Goal: Contribute content: Contribute content

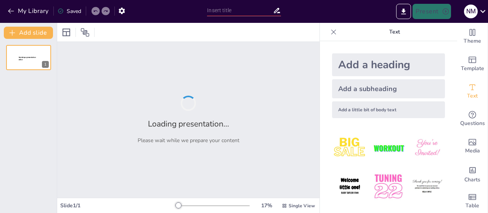
type input "New Sendsteps"
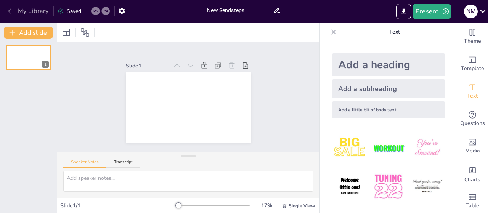
click at [11, 7] on icon "button" at bounding box center [11, 11] width 8 height 8
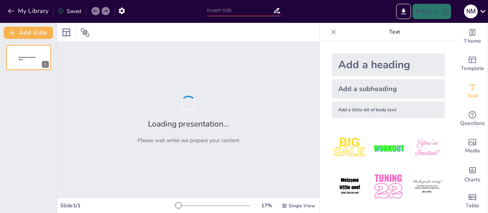
type input "Unpacking Purpose: Analyzing Multiple Intentions in Texts"
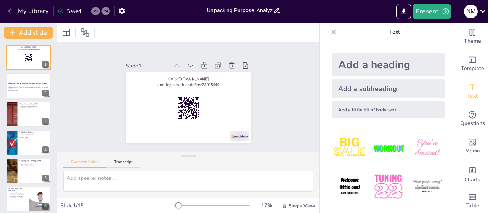
checkbox input "true"
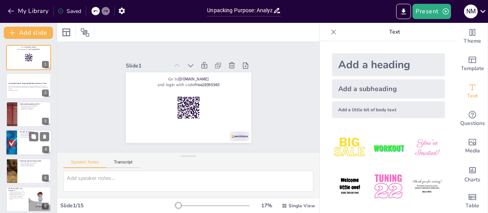
checkbox input "true"
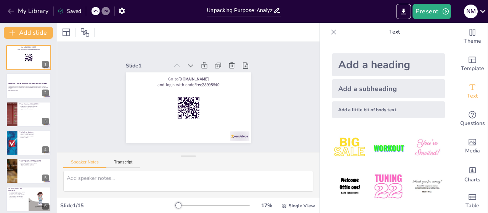
checkbox input "true"
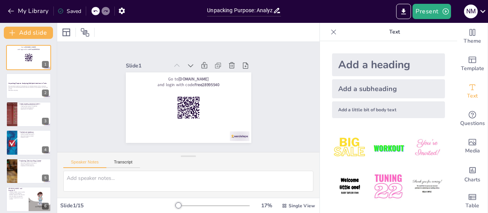
checkbox input "true"
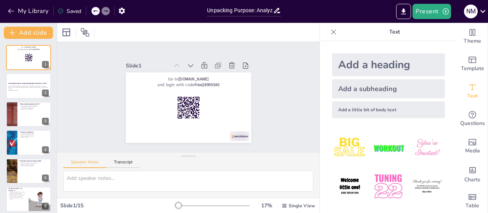
checkbox input "true"
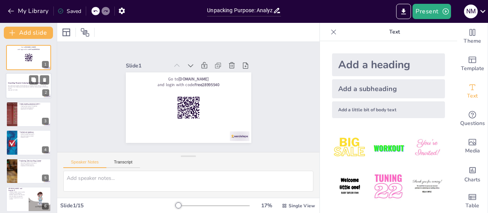
checkbox input "true"
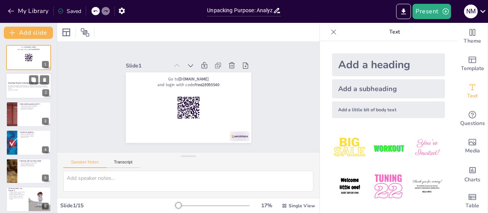
checkbox input "true"
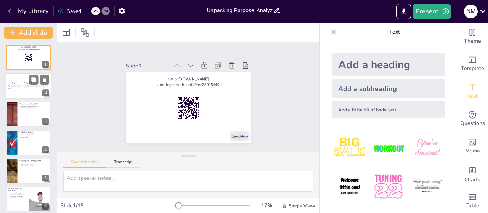
checkbox input "true"
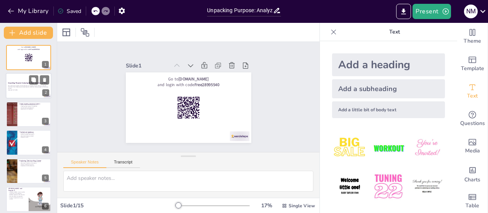
checkbox input "true"
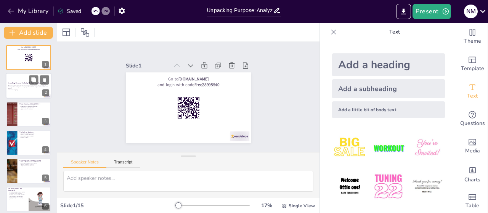
click at [22, 84] on strong "Unpacking Purpose: Analyzing Multiple Intentions in Texts" at bounding box center [27, 83] width 39 height 2
checkbox input "true"
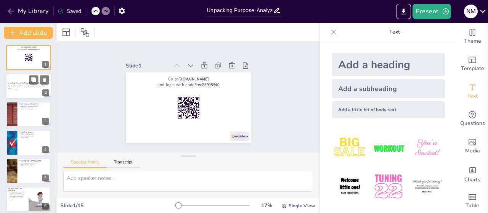
checkbox input "true"
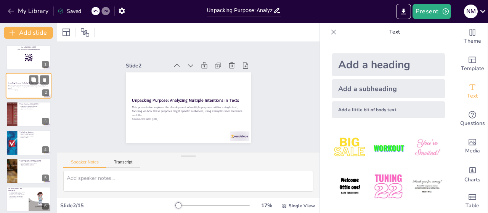
scroll to position [15, 0]
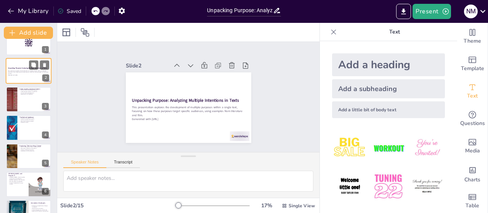
checkbox input "true"
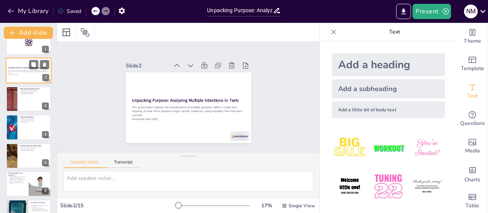
checkbox input "true"
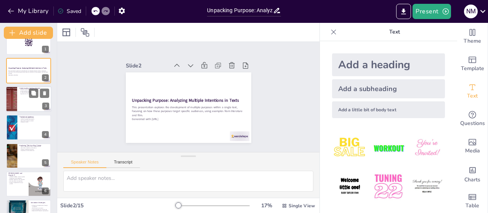
checkbox input "true"
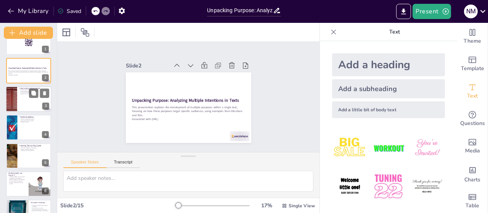
checkbox input "true"
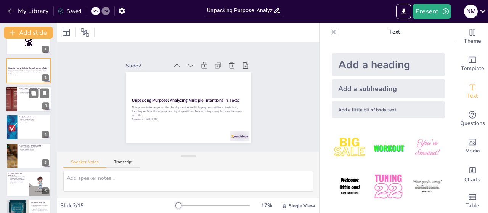
checkbox input "true"
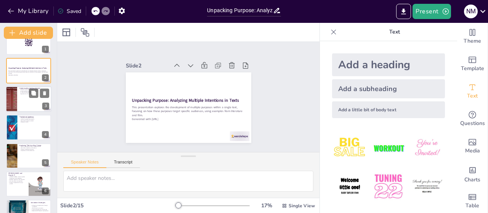
checkbox input "true"
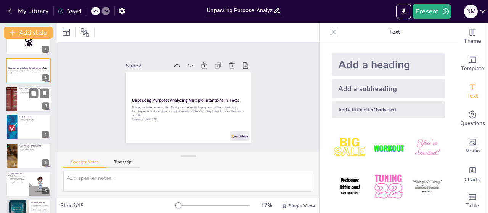
checkbox input "true"
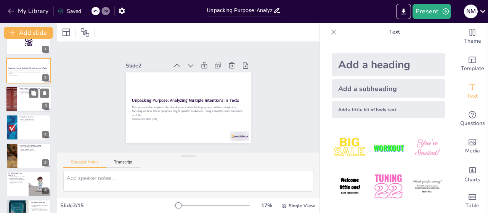
click at [26, 95] on div at bounding box center [29, 99] width 46 height 26
type textarea "Authors often have various intentions when writing, which can include entertain…"
checkbox input "true"
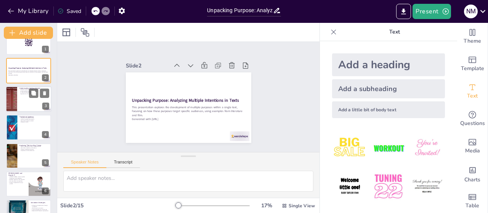
checkbox input "true"
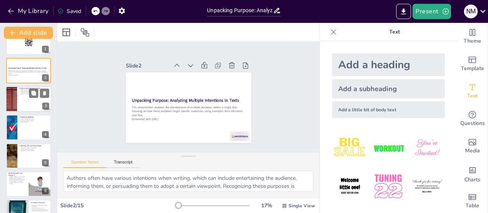
scroll to position [0, 0]
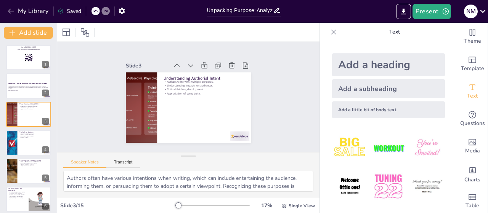
checkbox input "true"
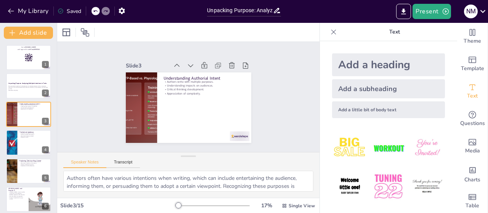
checkbox input "true"
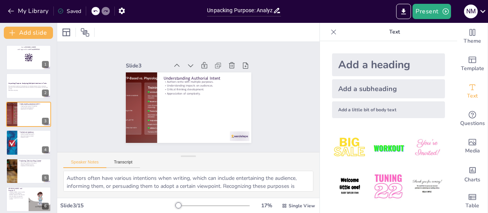
checkbox input "true"
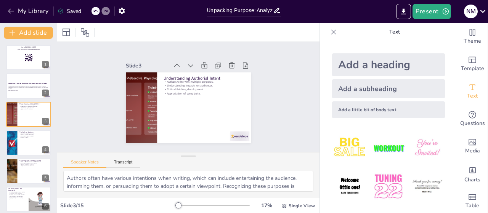
checkbox input "true"
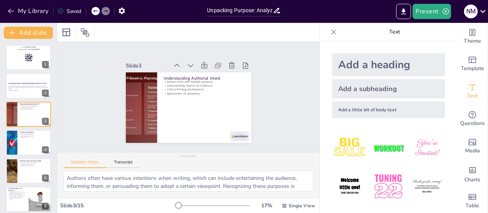
checkbox input "true"
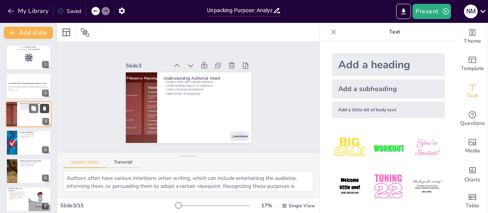
checkbox input "true"
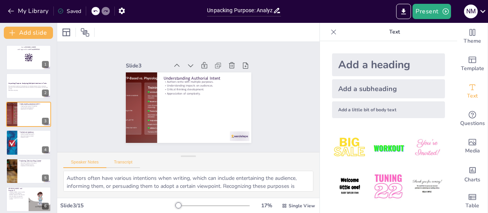
click at [127, 163] on button "Transcript" at bounding box center [123, 164] width 34 height 8
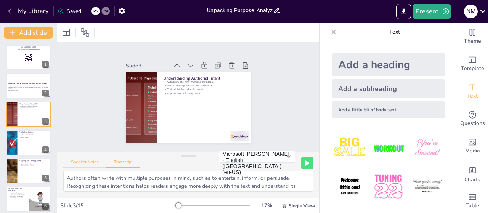
click at [85, 160] on button "Speaker Notes" at bounding box center [84, 164] width 43 height 8
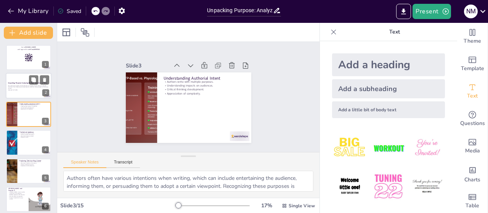
checkbox input "true"
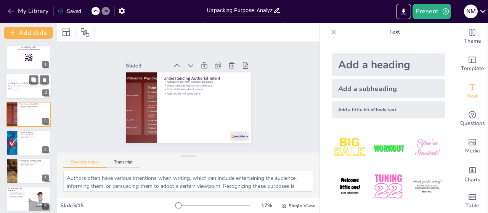
checkbox input "true"
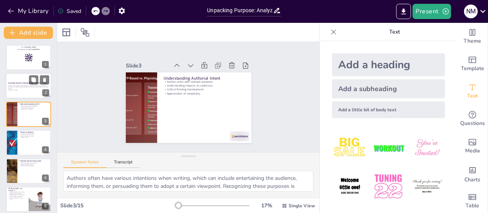
checkbox input "true"
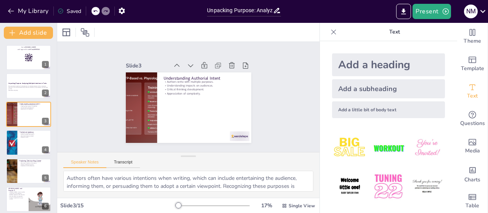
checkbox input "true"
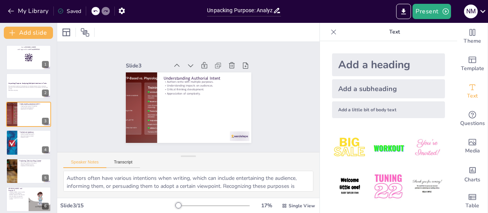
checkbox input "true"
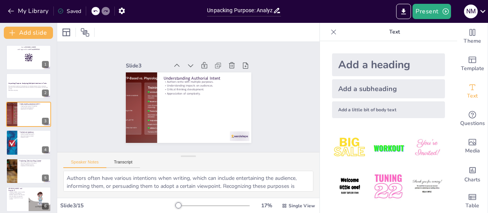
checkbox input "true"
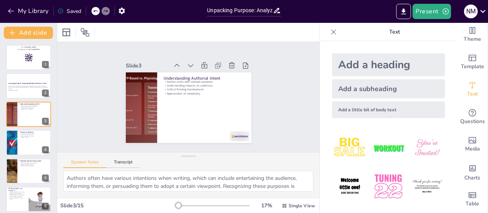
scroll to position [8, 0]
click at [381, 146] on img at bounding box center [387, 147] width 35 height 35
checkbox input "true"
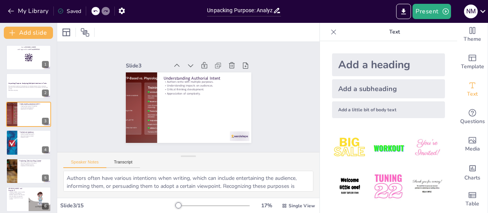
checkbox input "true"
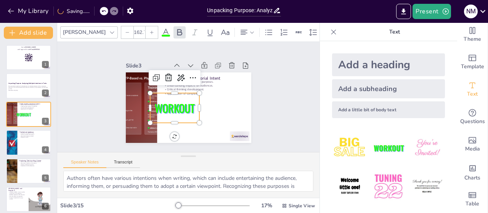
checkbox input "true"
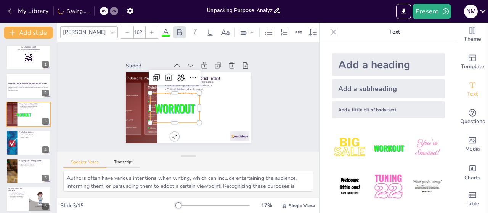
checkbox input "true"
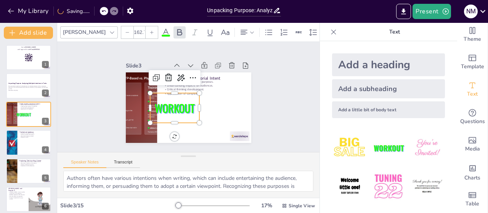
checkbox input "true"
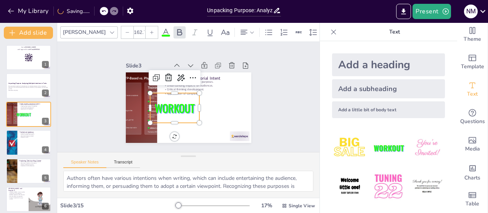
checkbox input "true"
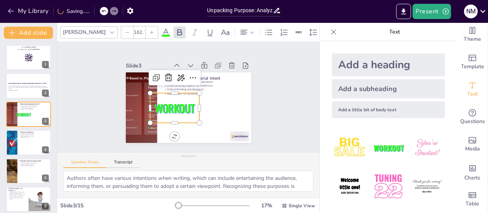
checkbox input "true"
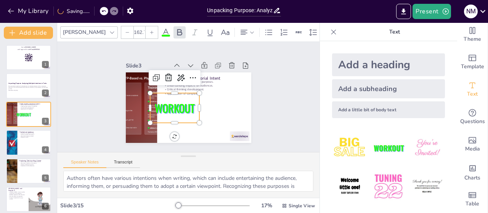
checkbox input "true"
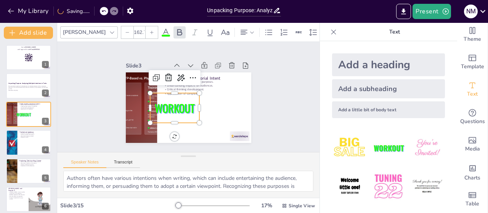
checkbox input "true"
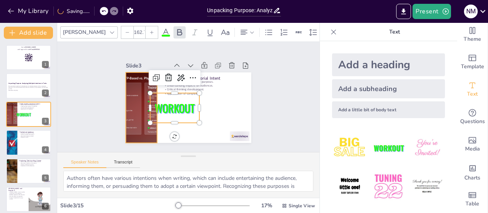
checkbox input "true"
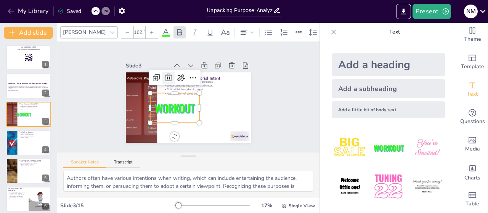
click at [176, 74] on icon at bounding box center [181, 70] width 10 height 10
checkbox input "true"
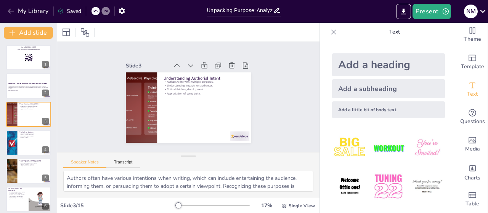
scroll to position [0, 0]
click at [123, 10] on icon "button" at bounding box center [121, 11] width 6 height 6
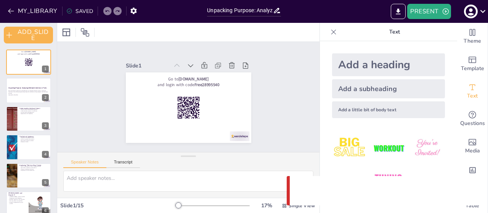
checkbox input "true"
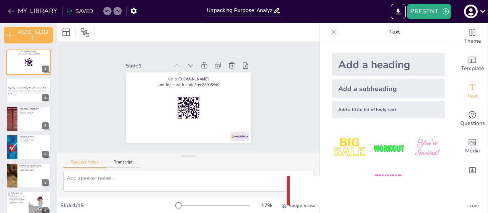
checkbox input "true"
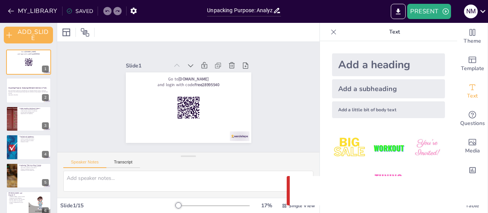
checkbox input "true"
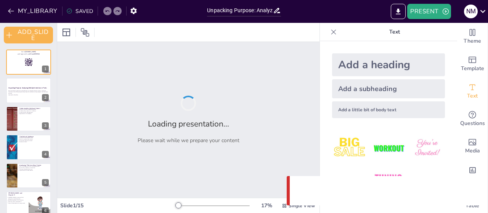
checkbox input "true"
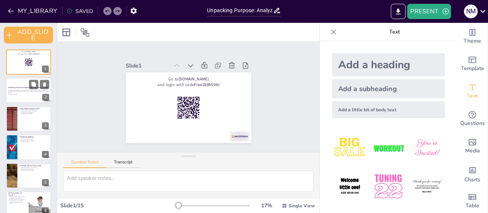
checkbox input "true"
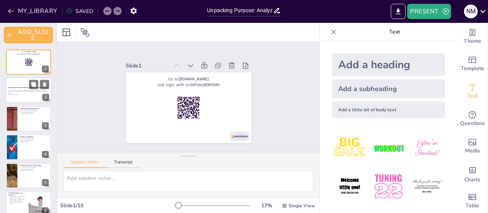
checkbox input "true"
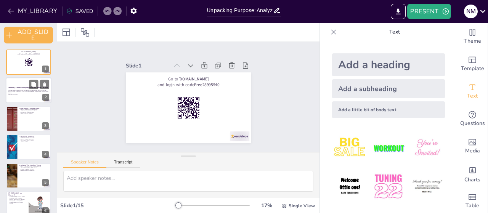
checkbox input "true"
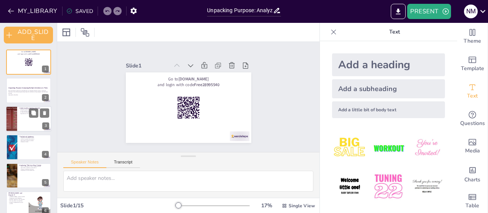
checkbox input "true"
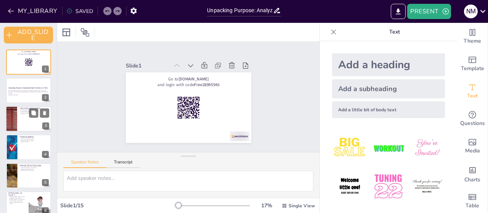
checkbox input "true"
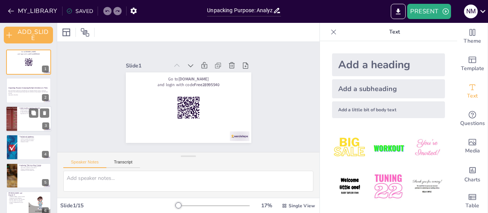
checkbox input "true"
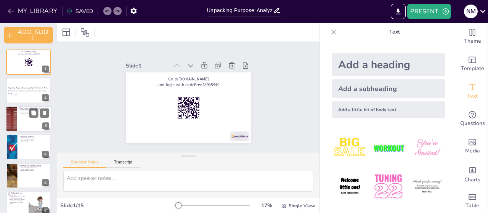
checkbox input "true"
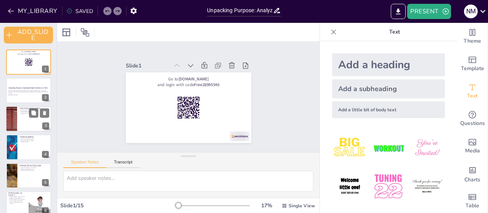
checkbox input "true"
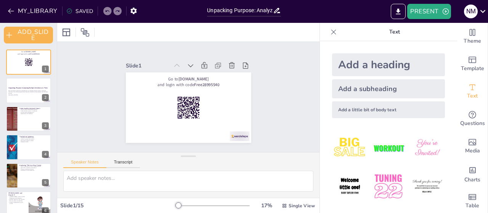
checkbox input "true"
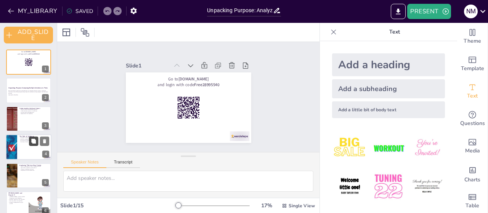
checkbox input "true"
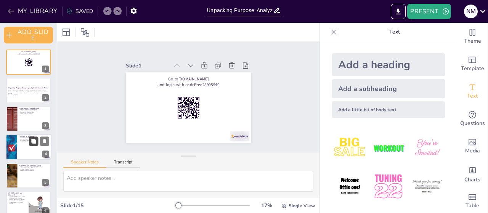
checkbox input "true"
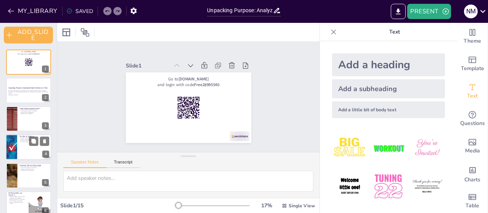
checkbox input "true"
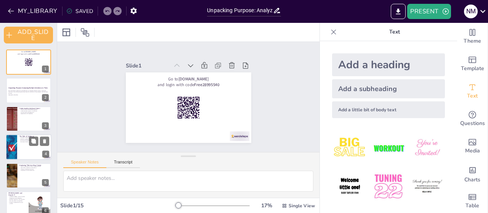
click at [28, 147] on div at bounding box center [29, 147] width 46 height 26
type textarea "Audience interpretation can greatly differ based on individual experiences and …"
checkbox input "true"
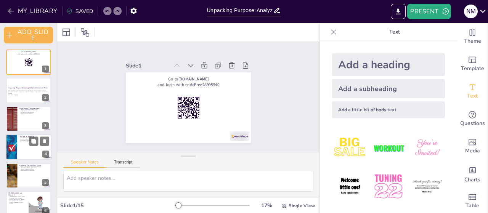
checkbox input "true"
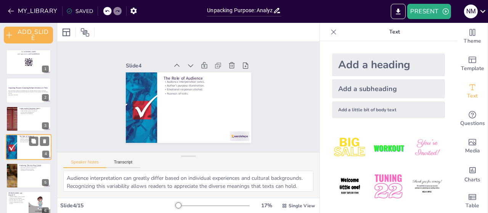
scroll to position [19, 0]
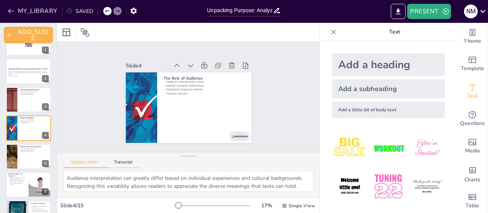
checkbox input "true"
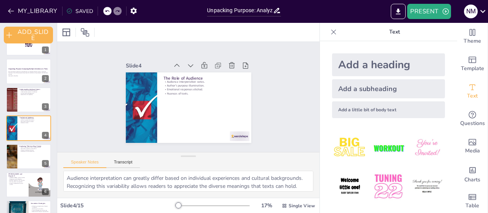
checkbox input "true"
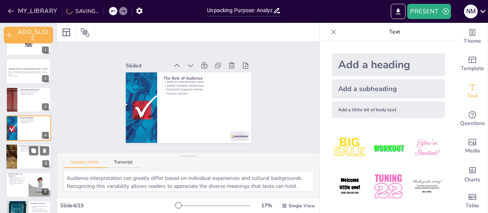
checkbox input "true"
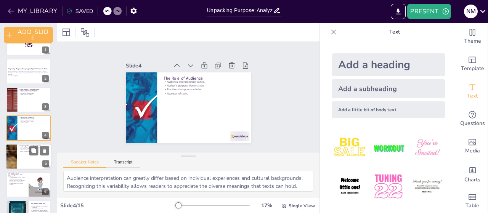
click at [26, 157] on div at bounding box center [29, 157] width 46 height 26
type textarea "Scar's actions in the scene illustrate the concept of manipulation, which serve…"
checkbox input "true"
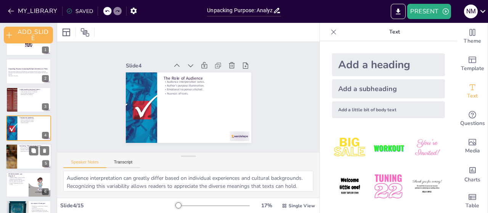
checkbox input "true"
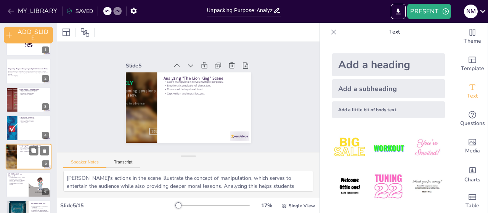
scroll to position [47, 0]
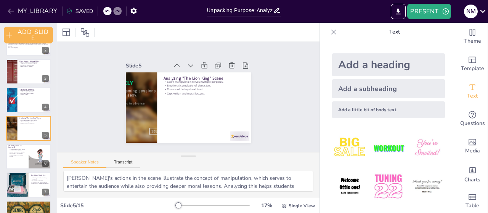
checkbox input "true"
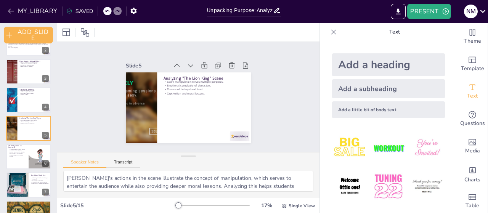
checkbox input "true"
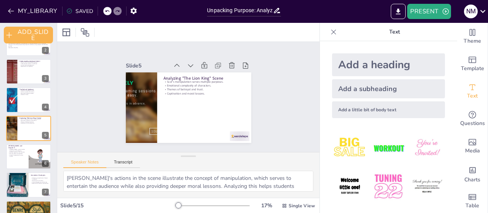
checkbox input "true"
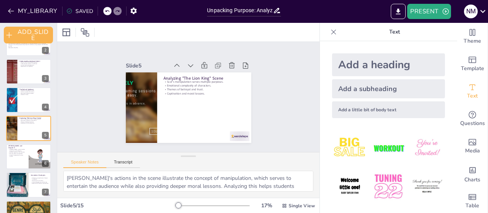
checkbox input "true"
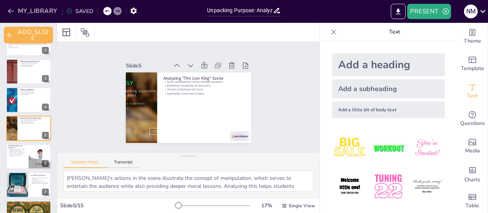
checkbox input "true"
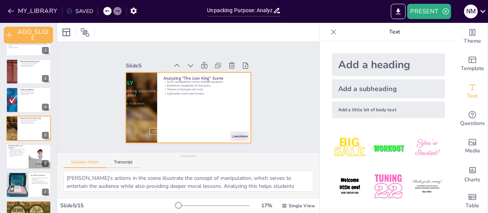
checkbox input "true"
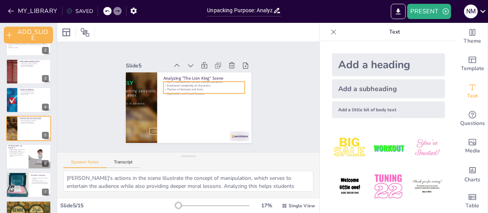
checkbox input "true"
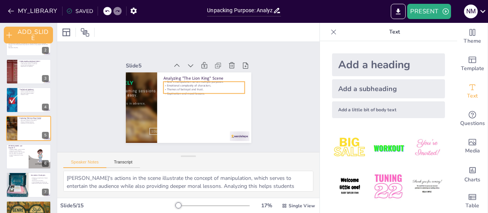
checkbox input "true"
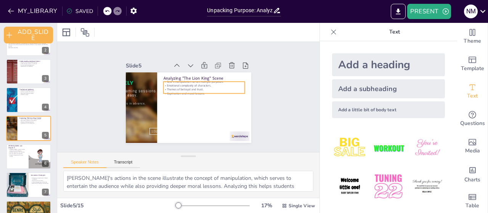
checkbox input "true"
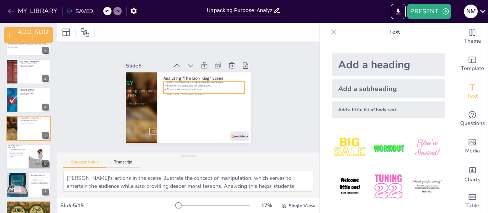
checkbox input "true"
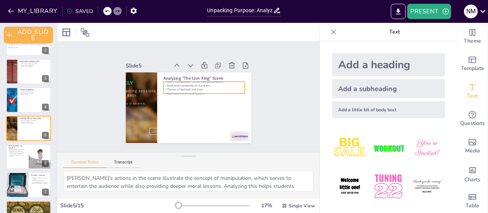
checkbox input "true"
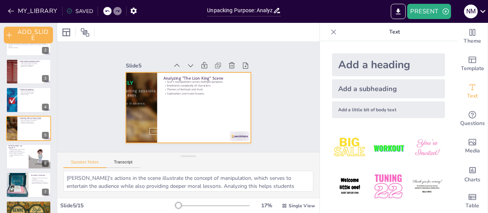
checkbox input "true"
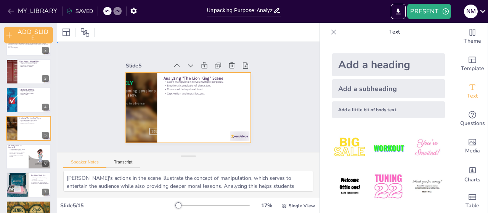
click at [201, 93] on div at bounding box center [184, 107] width 141 height 106
checkbox input "true"
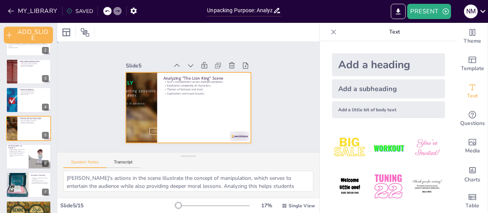
checkbox input "true"
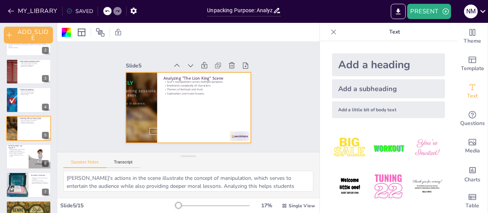
checkbox input "true"
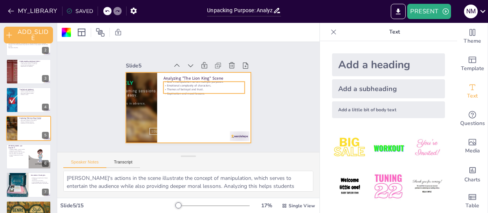
checkbox input "true"
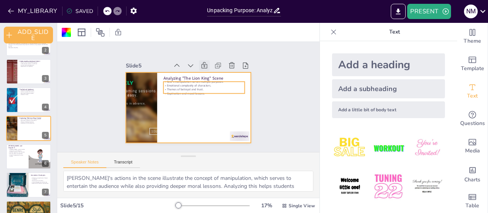
checkbox input "true"
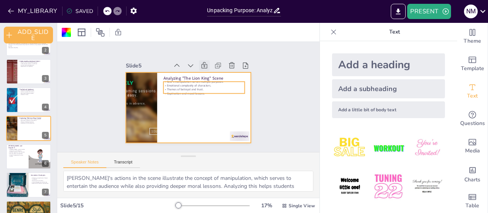
checkbox input "true"
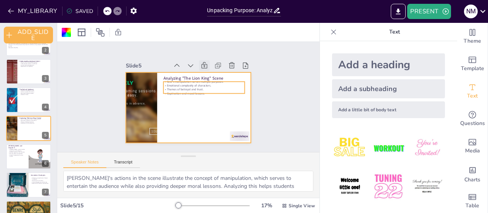
checkbox input "true"
click at [200, 64] on icon at bounding box center [204, 66] width 8 height 8
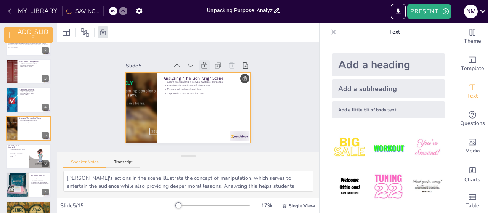
click at [202, 62] on icon at bounding box center [205, 65] width 6 height 6
click at [118, 34] on icon at bounding box center [118, 33] width 8 height 8
click at [209, 102] on div at bounding box center [188, 107] width 125 height 70
click at [207, 102] on div at bounding box center [188, 107] width 125 height 70
click at [207, 102] on div at bounding box center [187, 107] width 132 height 83
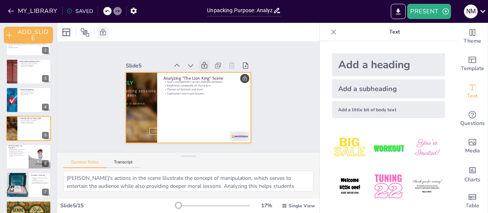
click at [122, 158] on div "Speaker Notes Transcript" at bounding box center [101, 163] width 77 height 10
click at [123, 162] on button "Transcript" at bounding box center [123, 164] width 34 height 8
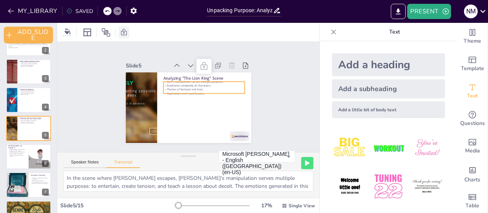
click at [205, 84] on p "Emotional complexity of characters." at bounding box center [205, 87] width 82 height 13
click at [203, 92] on p "Captivation and moral lessons." at bounding box center [204, 93] width 82 height 4
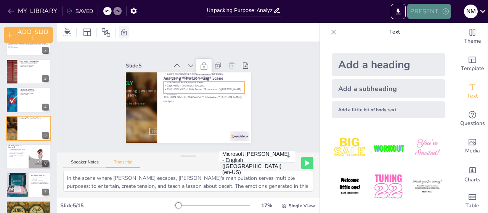
click at [428, 10] on button "PRESENT" at bounding box center [428, 11] width 43 height 15
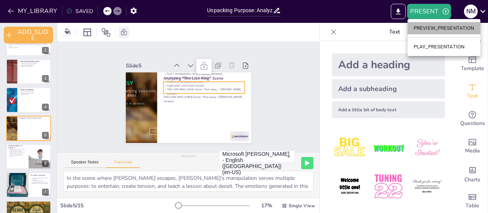
click at [426, 25] on li "PREVIEW_PRESENTATION" at bounding box center [443, 28] width 73 height 12
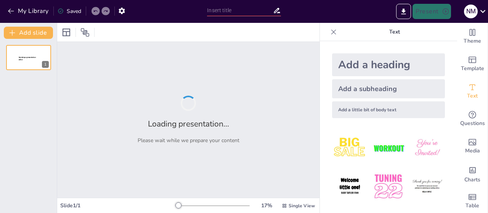
type input "Unpacking Purpose: Analyzing Multiple Intentions in Texts"
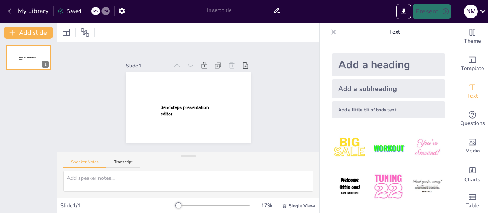
type input "Unpacking Purpose: Analyzing Multiple Intentions in Texts"
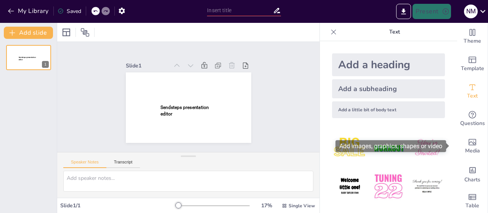
type input "Unpacking Purpose: Analyzing Multiple Intentions in Texts"
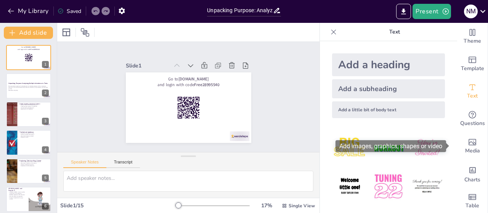
checkbox input "true"
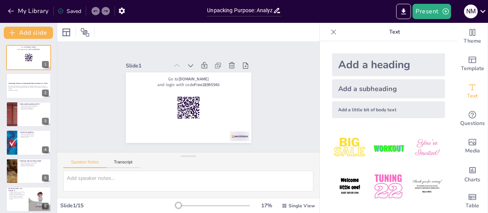
checkbox input "true"
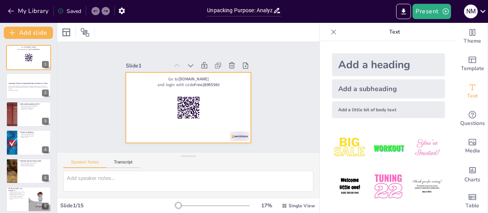
checkbox input "true"
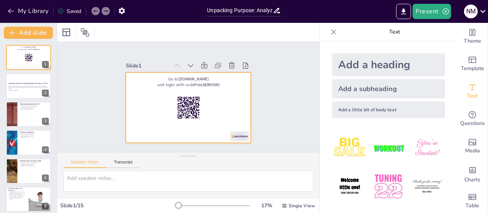
checkbox input "true"
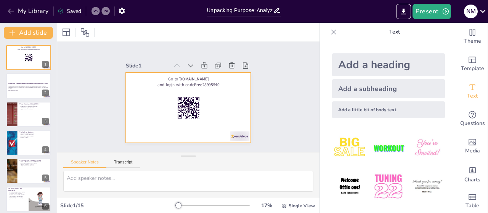
checkbox input "true"
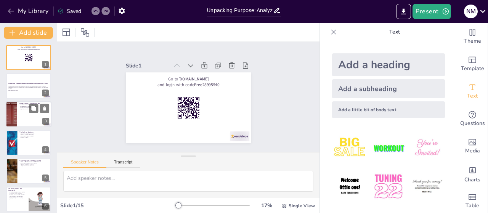
checkbox input "true"
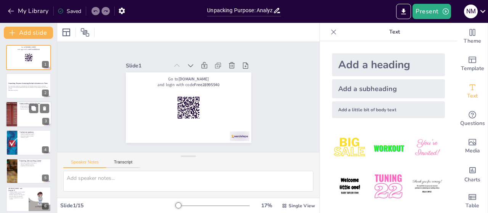
checkbox input "true"
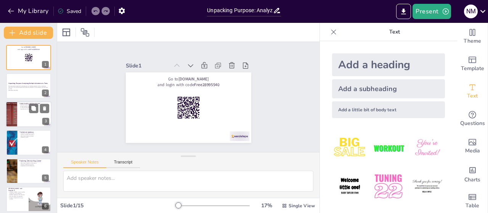
checkbox input "true"
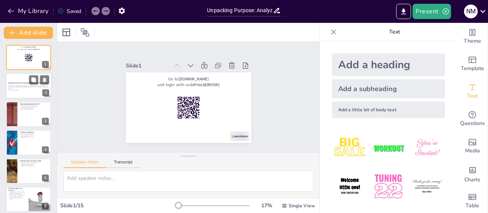
checkbox input "true"
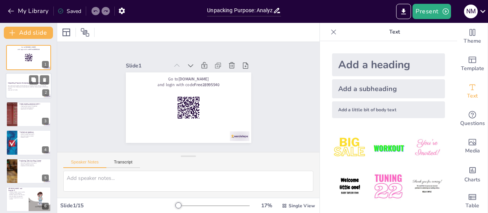
checkbox input "true"
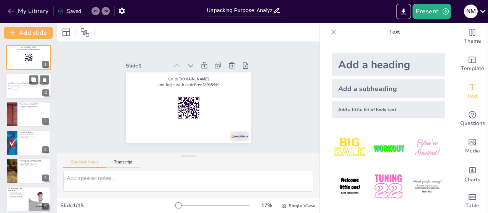
checkbox input "true"
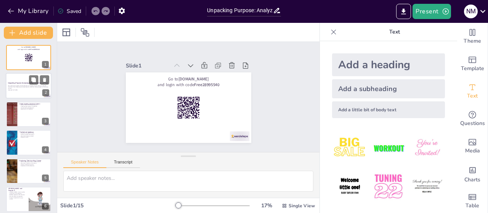
click at [22, 90] on p "Generated with [URL]" at bounding box center [28, 91] width 41 height 2
checkbox input "true"
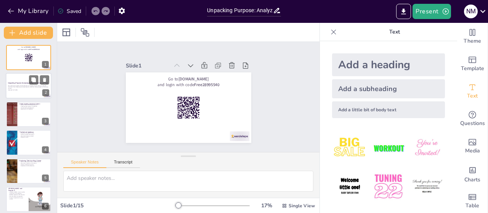
checkbox input "true"
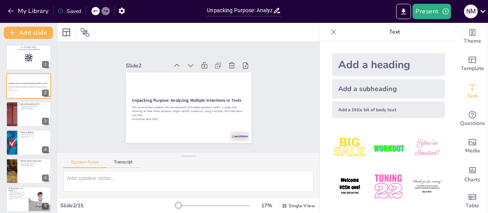
checkbox input "true"
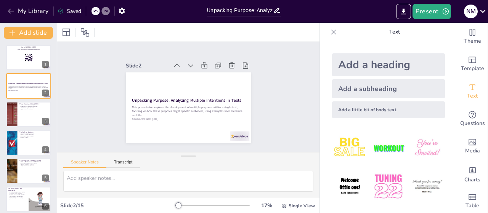
checkbox input "true"
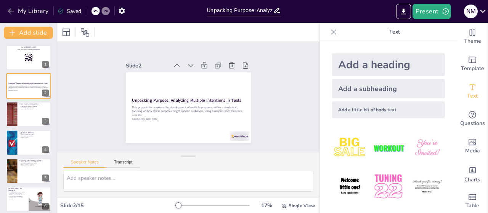
checkbox input "true"
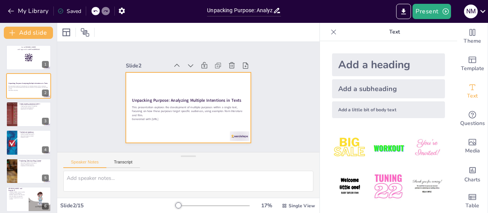
checkbox input "true"
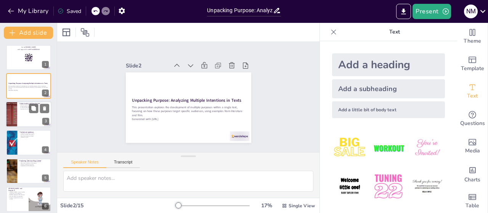
checkbox input "true"
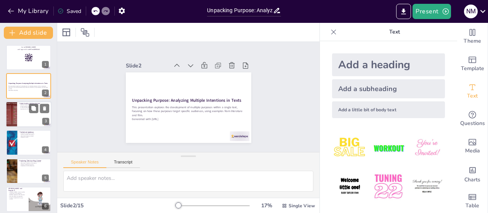
checkbox input "true"
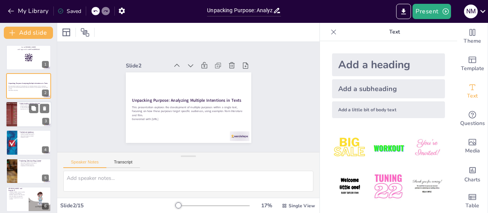
checkbox input "true"
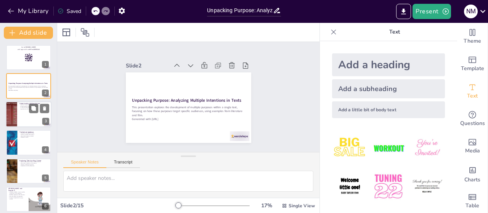
checkbox input "true"
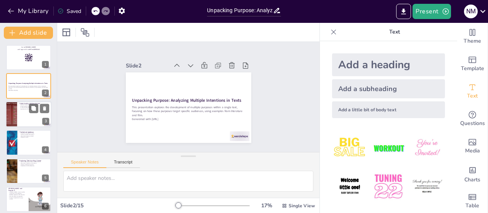
checkbox input "true"
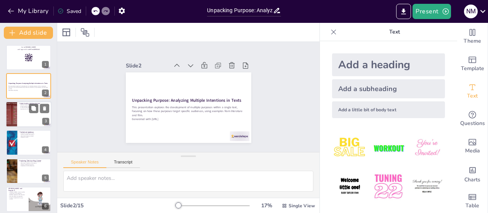
checkbox input "true"
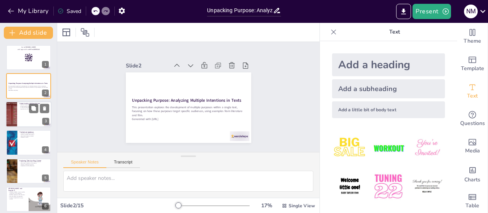
click at [28, 113] on div at bounding box center [29, 114] width 46 height 26
type textarea "Authors often have various intentions when writing, which can include entertain…"
checkbox input "true"
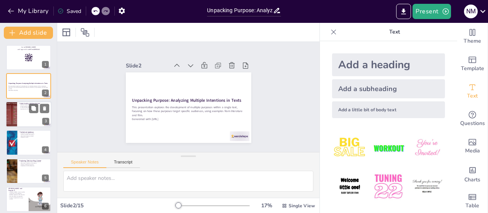
checkbox input "true"
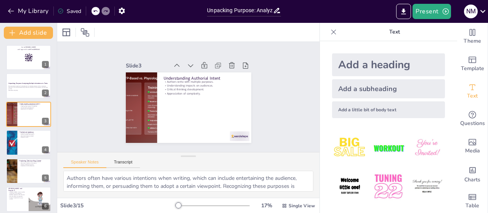
checkbox input "true"
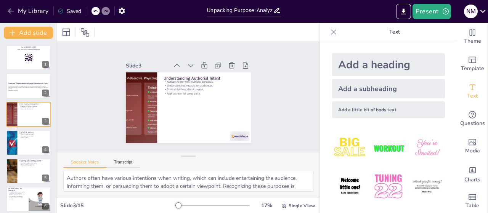
checkbox input "true"
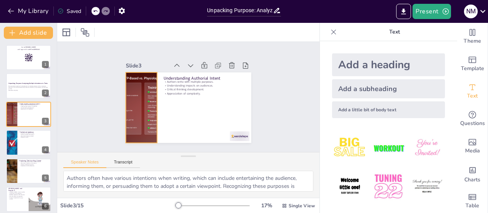
checkbox input "true"
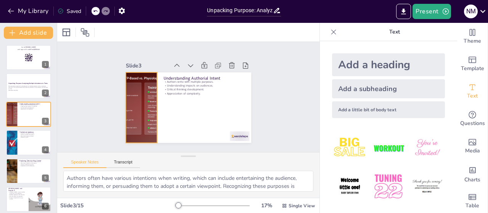
click at [138, 104] on div at bounding box center [140, 107] width 125 height 70
checkbox input "true"
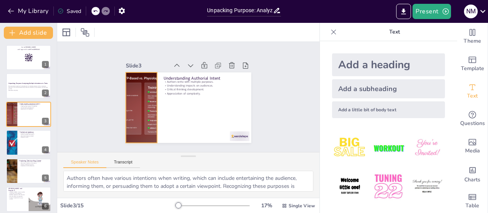
checkbox input "true"
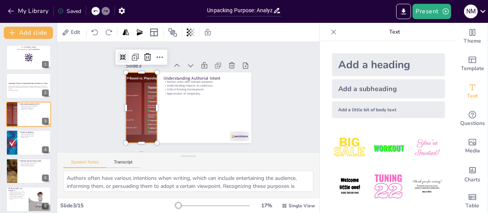
checkbox input "true"
